Goal: Task Accomplishment & Management: Manage account settings

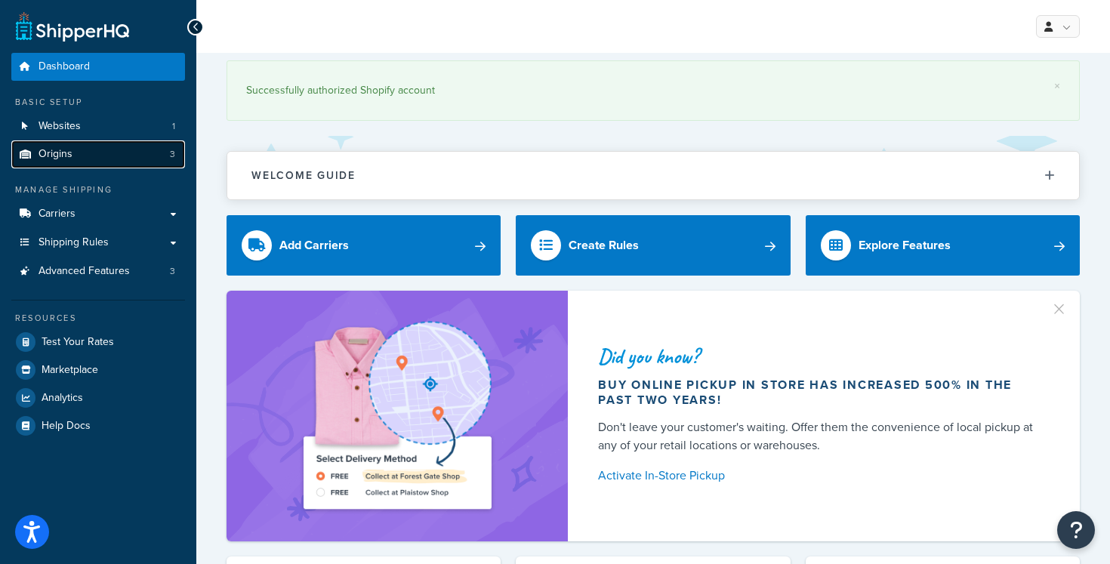
click at [85, 150] on link "Origins 3" at bounding box center [98, 154] width 174 height 28
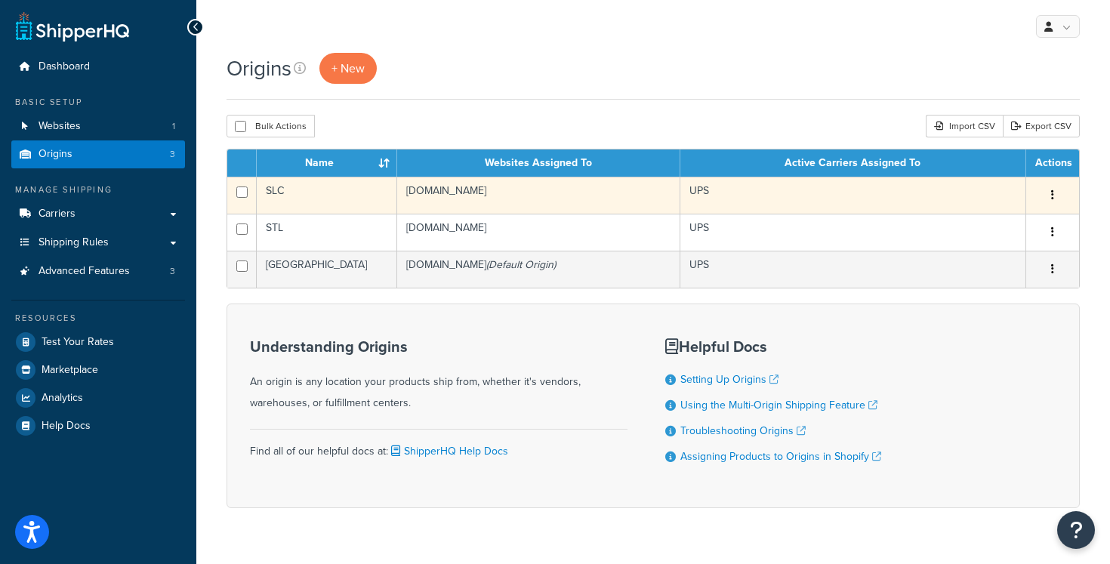
click at [532, 196] on td "[DOMAIN_NAME]" at bounding box center [538, 195] width 283 height 37
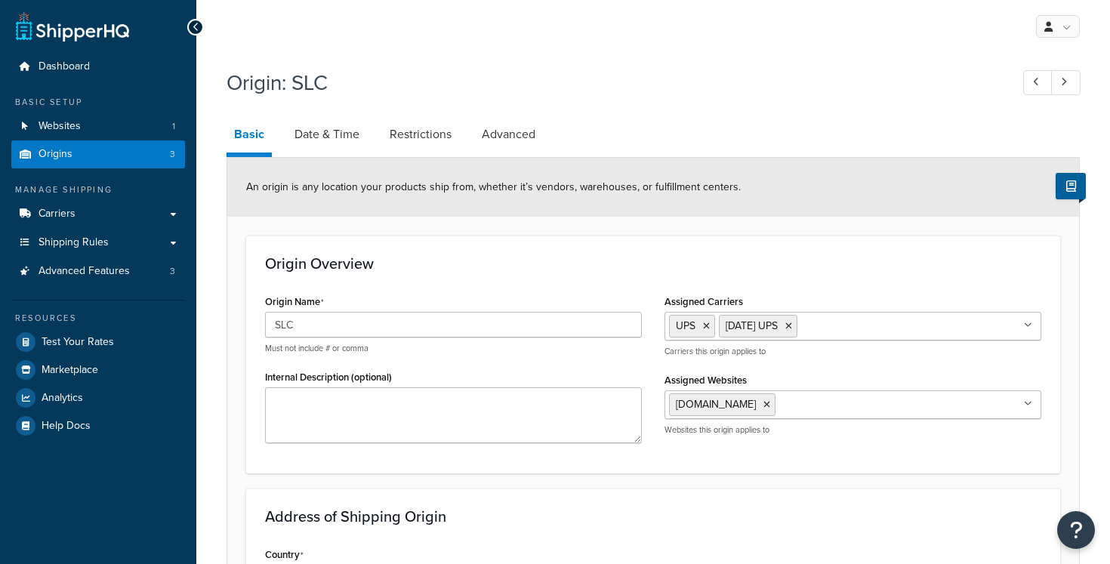
select select "44"
click at [442, 143] on link "Restrictions" at bounding box center [420, 134] width 77 height 36
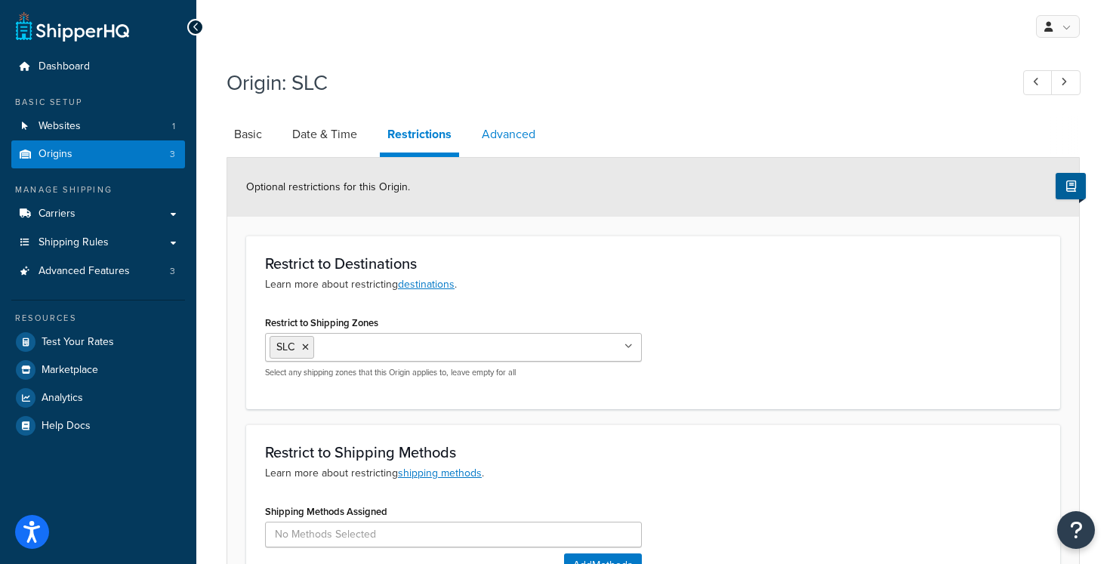
click at [513, 150] on link "Advanced" at bounding box center [508, 134] width 69 height 36
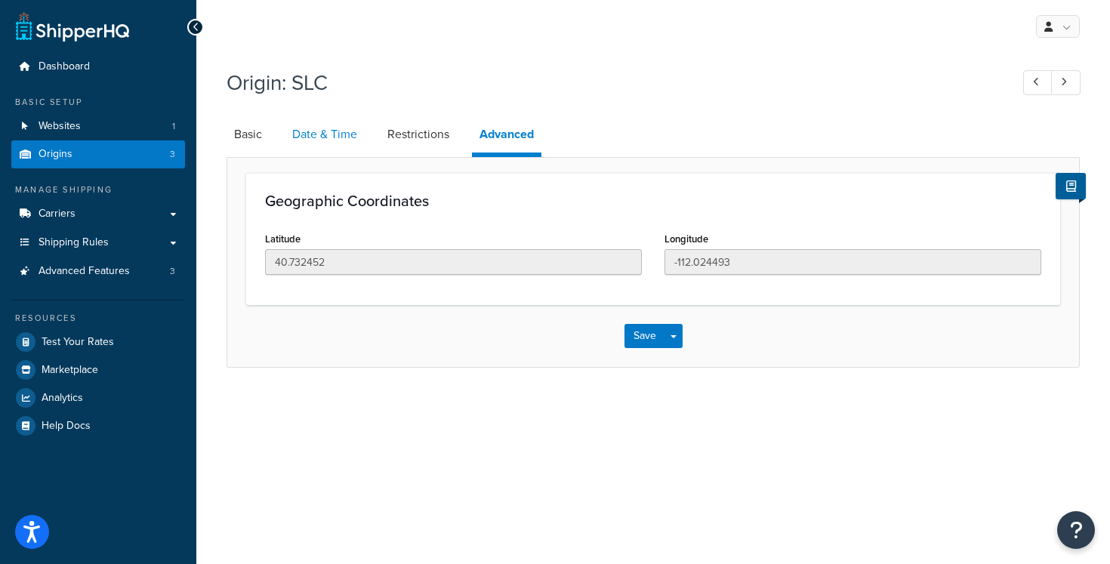
click at [298, 130] on link "Date & Time" at bounding box center [325, 134] width 80 height 36
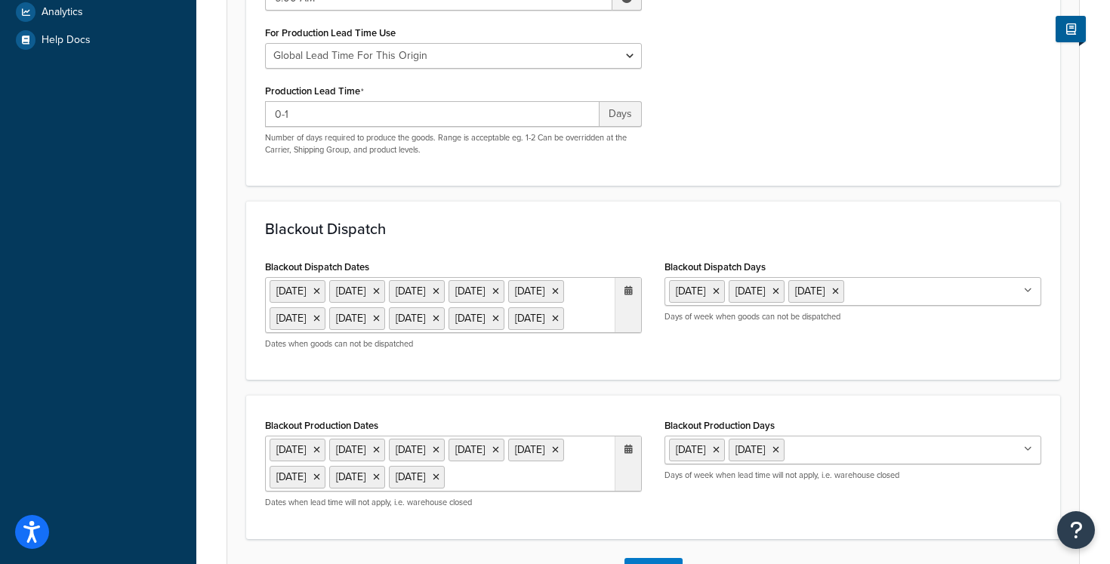
scroll to position [581, 0]
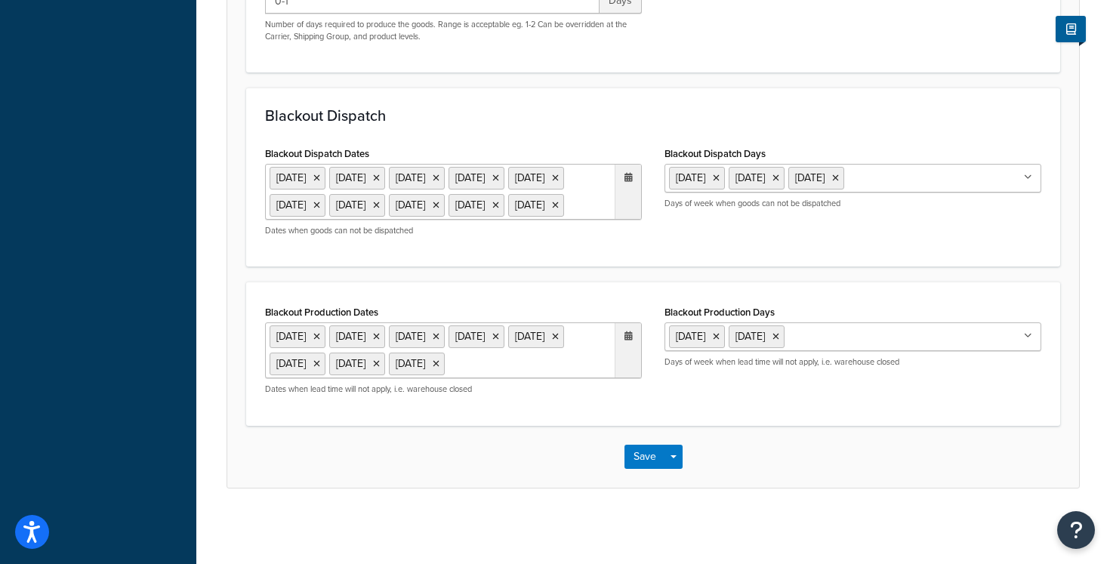
click at [415, 179] on ul "1 Sep 2025 26 Nov 2025 27 Nov 2025 24 Dec 2025 25 Dec 2025 26 Dec 2025 31 Dec 2…" at bounding box center [453, 192] width 377 height 56
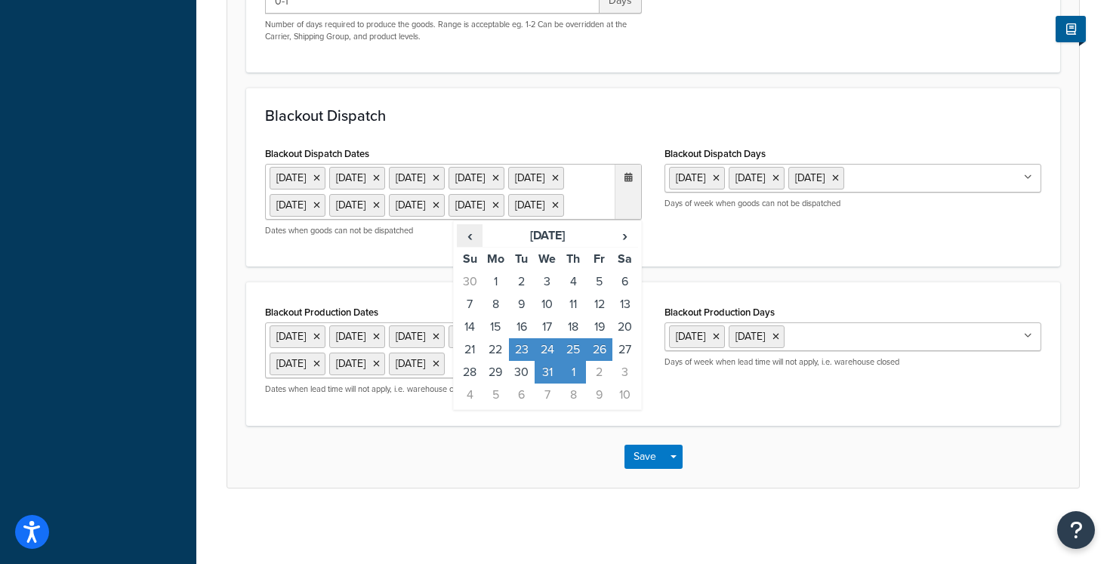
click at [473, 225] on span "‹" at bounding box center [470, 235] width 24 height 21
click at [520, 270] on td "2" at bounding box center [522, 281] width 26 height 23
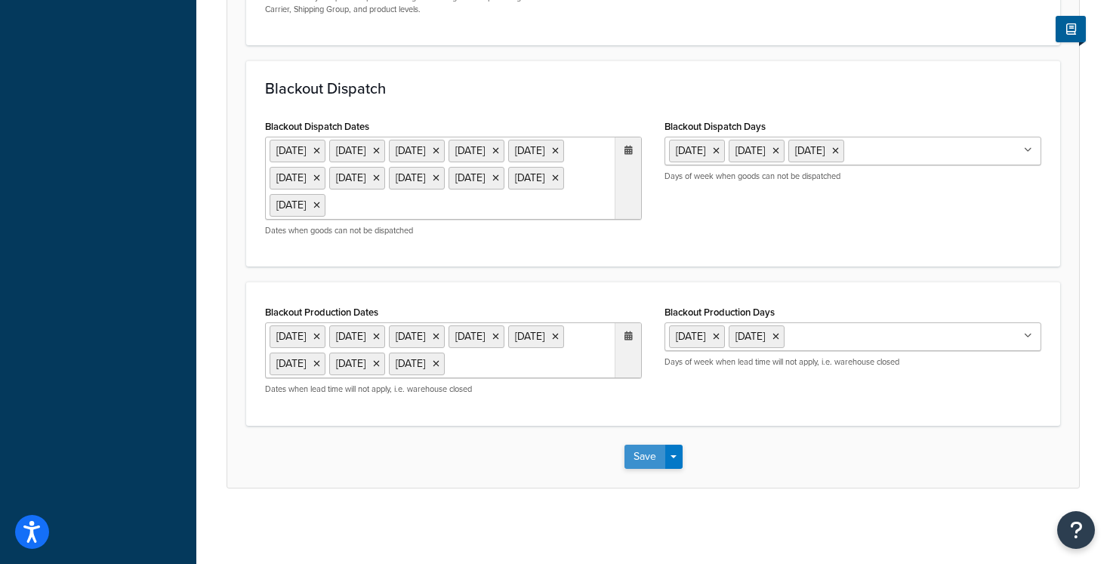
click at [648, 459] on button "Save" at bounding box center [644, 457] width 41 height 24
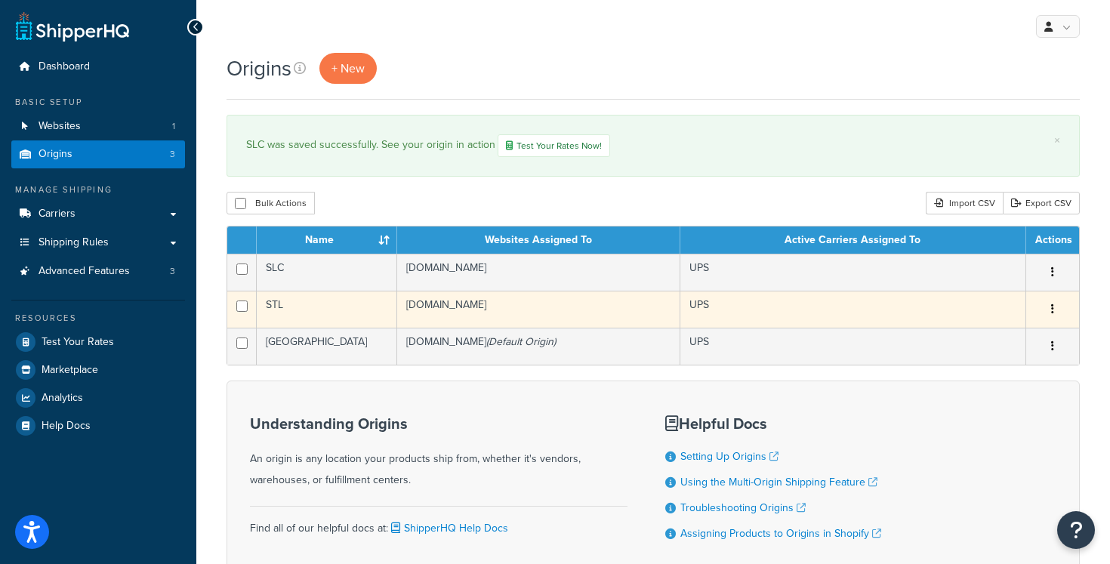
click at [353, 310] on td "STL" at bounding box center [327, 309] width 140 height 37
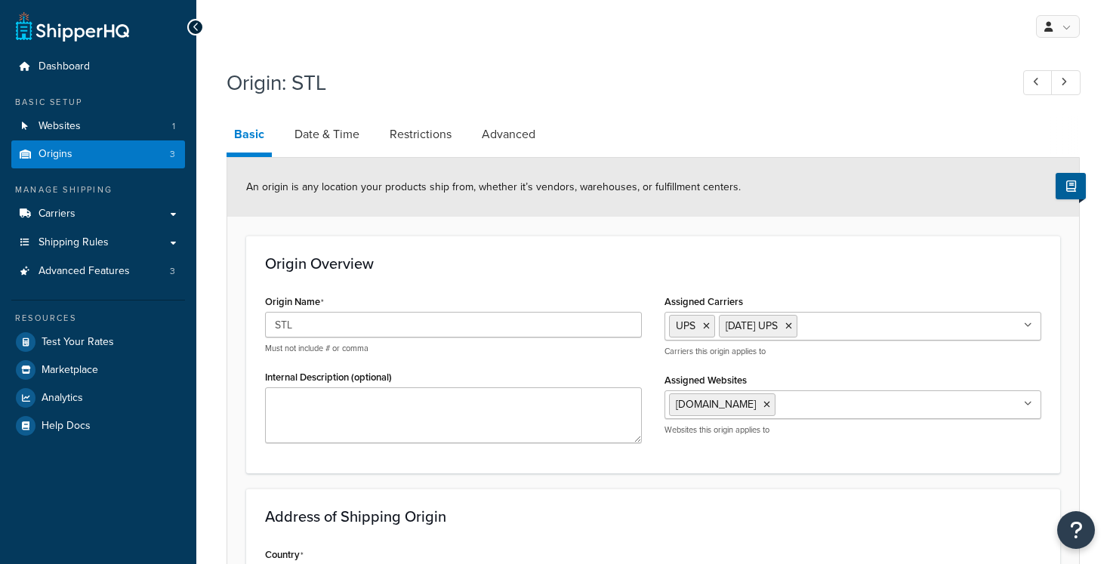
select select "25"
click at [337, 133] on link "Date & Time" at bounding box center [327, 134] width 80 height 36
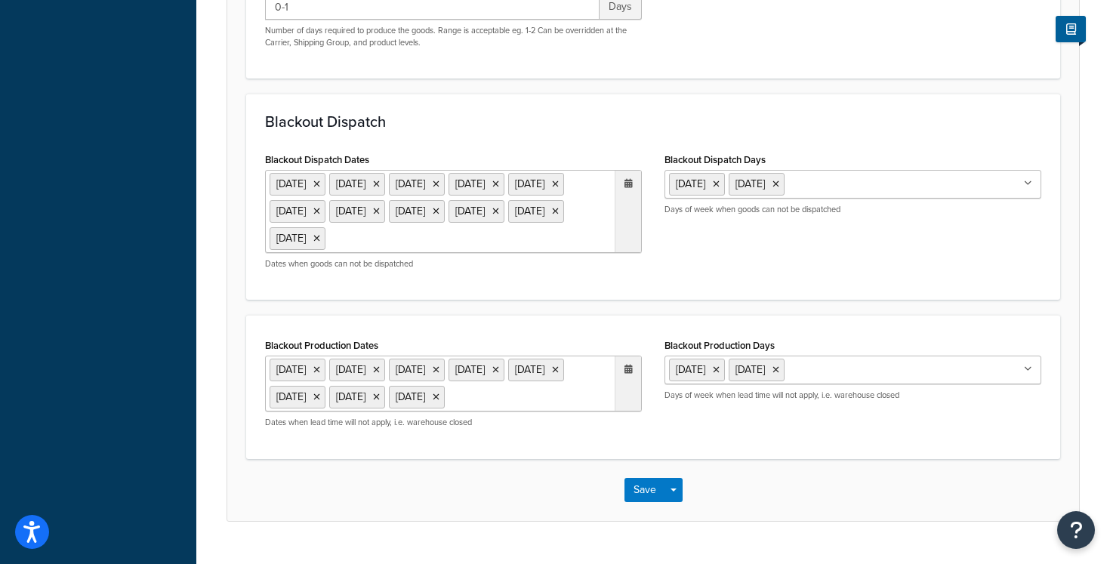
scroll to position [513, 0]
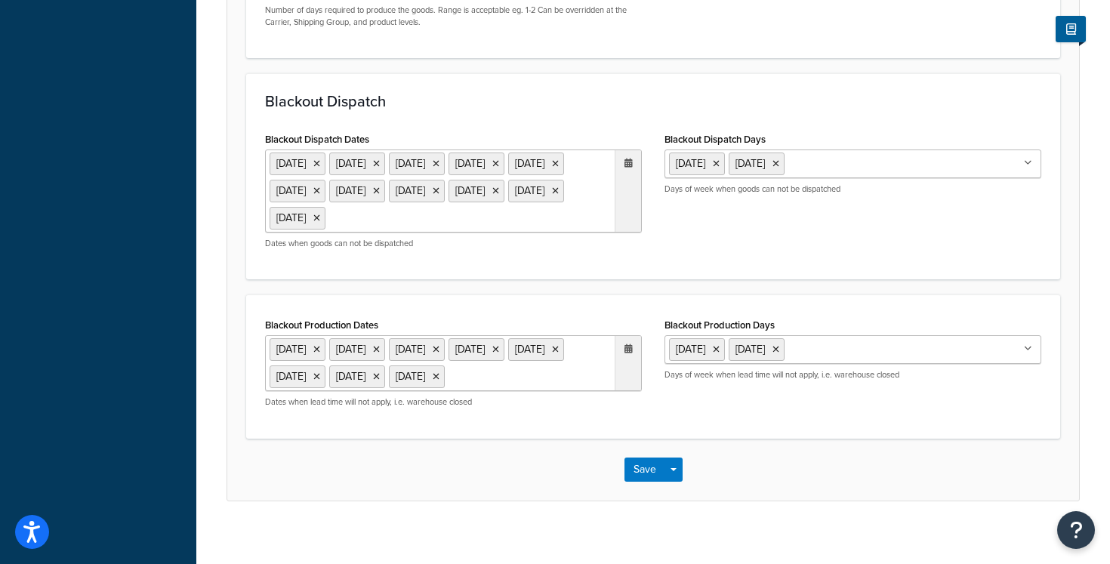
click at [502, 233] on ul "1 Sep 2025 26 Nov 2025 27 Nov 2025 24 Dec 2025 25 Dec 2025 26 Dec 2025 31 Dec 2…" at bounding box center [453, 191] width 377 height 83
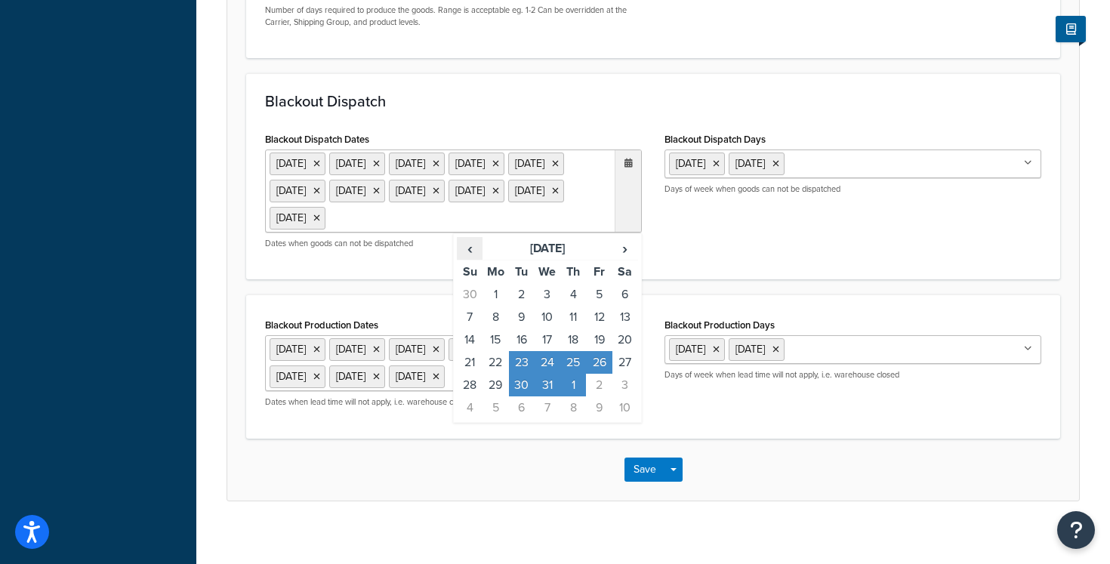
click at [478, 259] on span "‹" at bounding box center [470, 248] width 24 height 21
click at [517, 306] on td "2" at bounding box center [522, 294] width 26 height 23
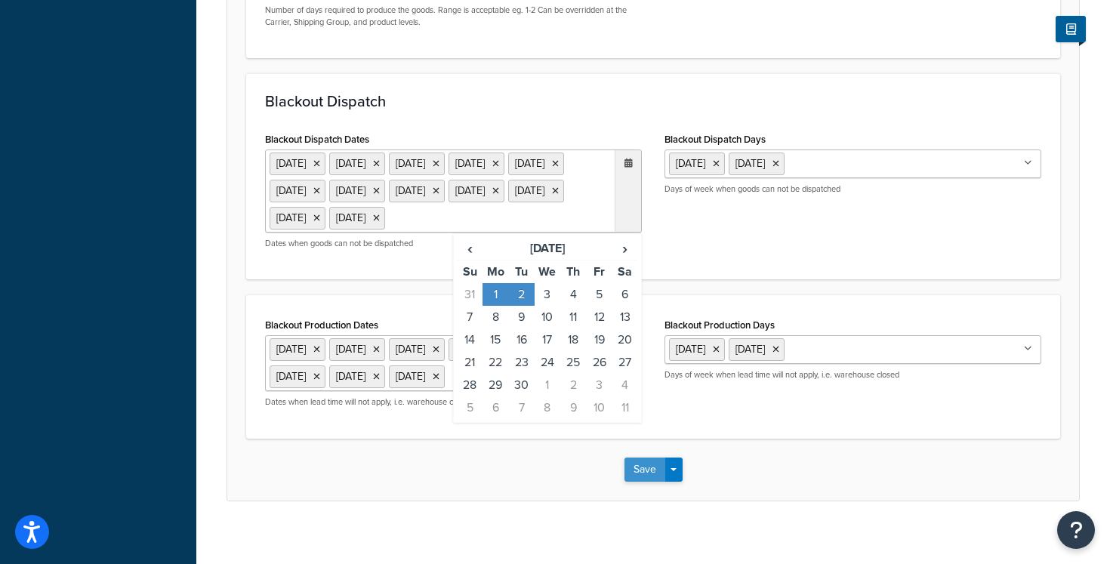
click at [660, 482] on button "Save" at bounding box center [644, 470] width 41 height 24
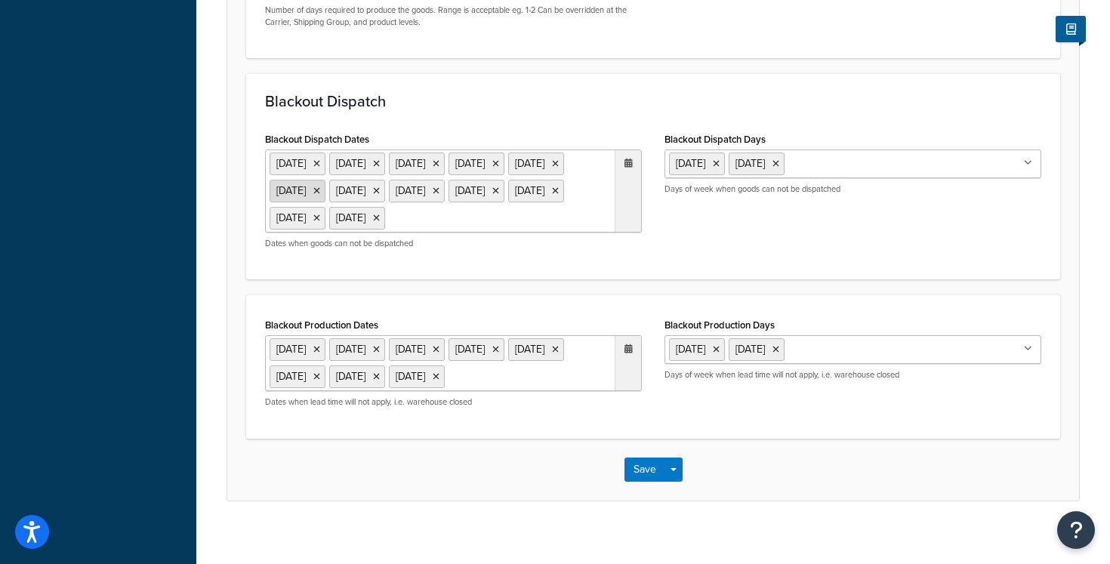
scroll to position [0, 0]
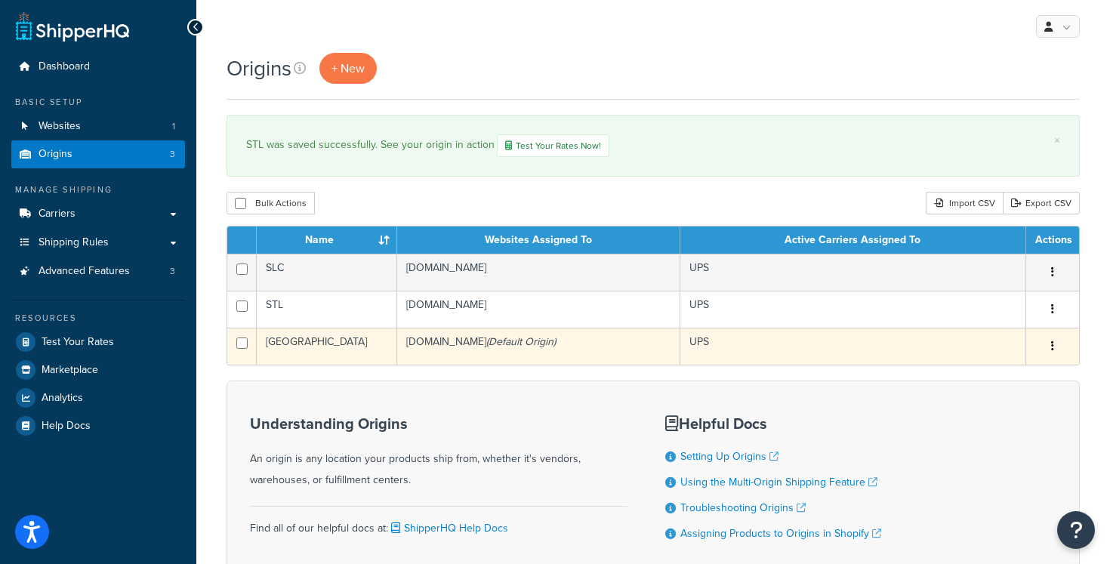
click at [352, 347] on td "[GEOGRAPHIC_DATA]" at bounding box center [327, 346] width 140 height 37
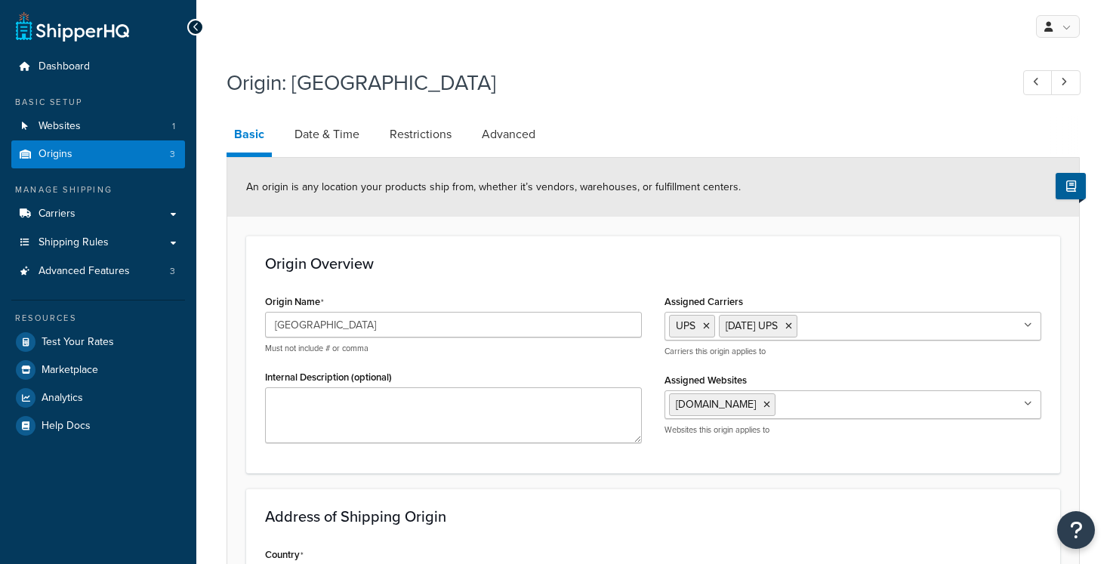
select select "33"
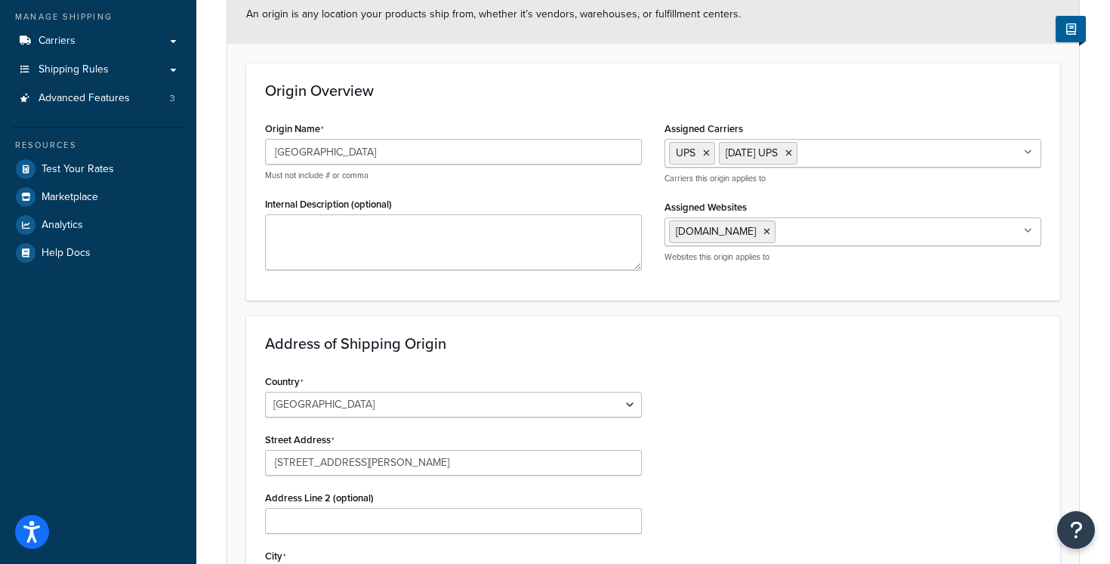
scroll to position [78, 0]
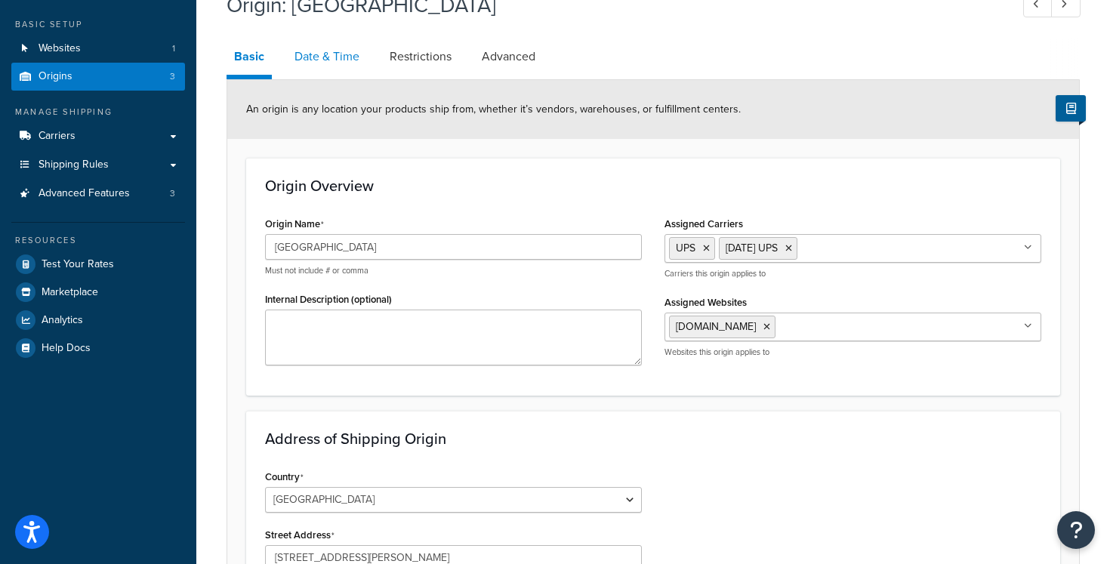
click at [331, 62] on link "Date & Time" at bounding box center [327, 57] width 80 height 36
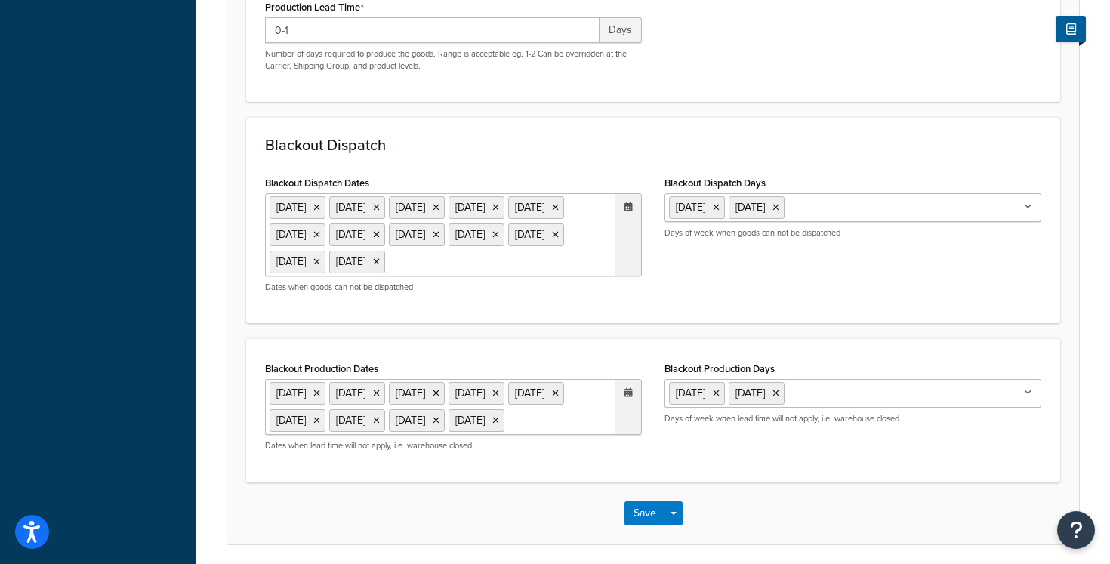
scroll to position [499, 0]
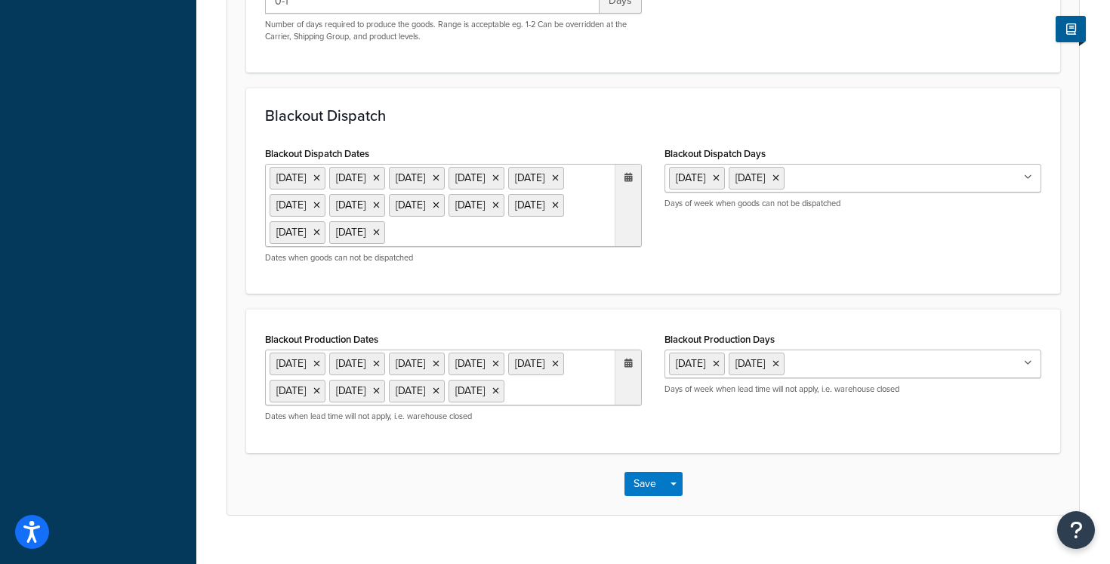
click at [571, 247] on ul "29 Aug 2025 1 Sep 2025 26 Nov 2025 27 Nov 2025 24 Dec 2025 25 Dec 2025 26 Dec 2…" at bounding box center [453, 205] width 377 height 83
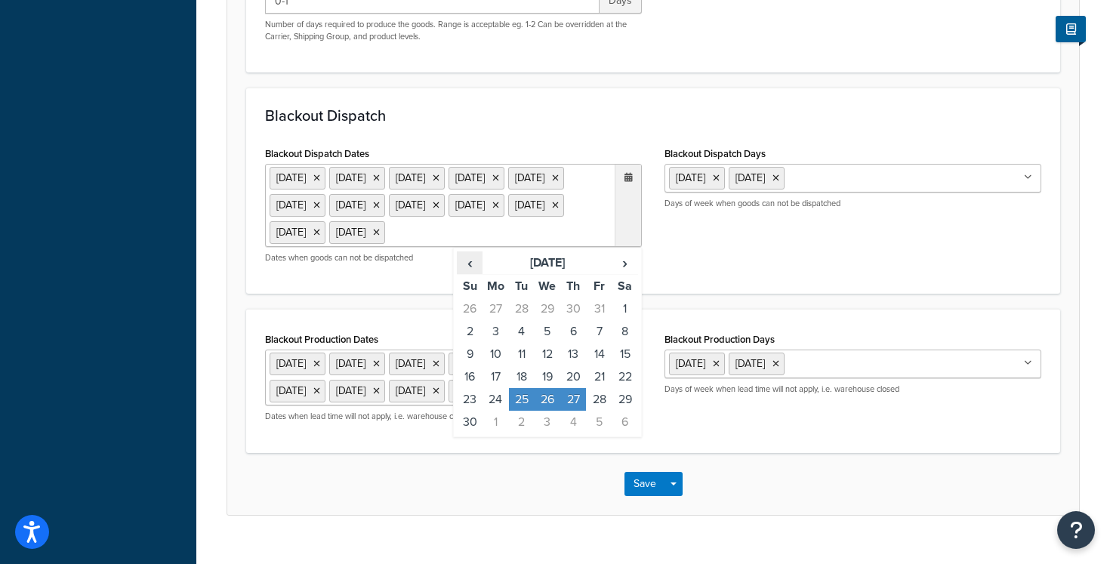
click at [476, 273] on span "‹" at bounding box center [470, 262] width 24 height 21
click at [520, 320] on td "2" at bounding box center [522, 309] width 26 height 23
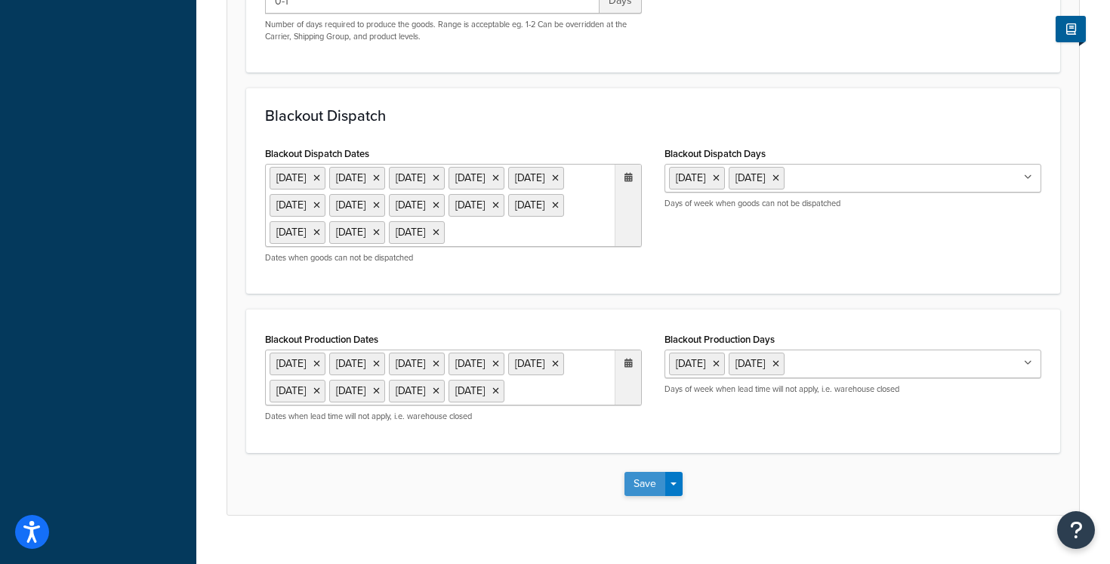
click at [644, 496] on button "Save" at bounding box center [644, 484] width 41 height 24
